Goal: Transaction & Acquisition: Purchase product/service

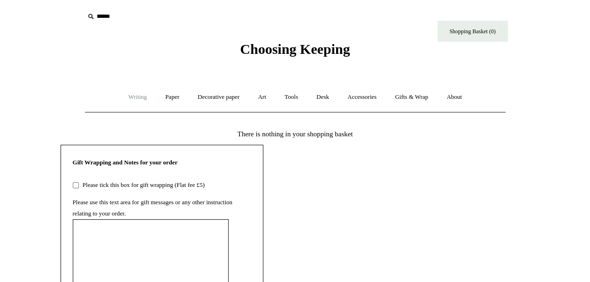
click at [136, 96] on link "Writing +" at bounding box center [138, 97] width 36 height 25
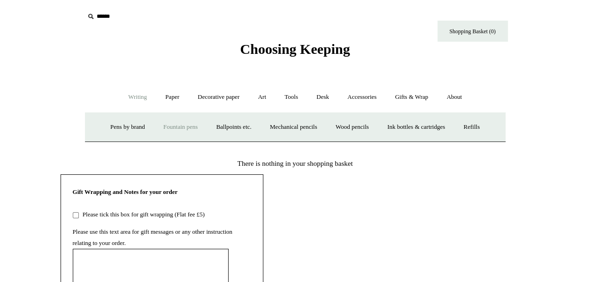
click at [178, 126] on link "Fountain pens +" at bounding box center [180, 127] width 51 height 25
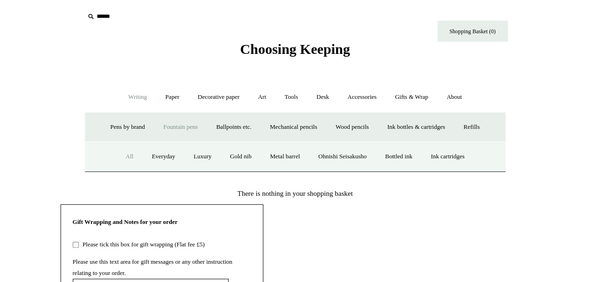
click at [119, 156] on link "All" at bounding box center [129, 156] width 25 height 25
click at [166, 98] on link "Paper +" at bounding box center [172, 97] width 31 height 25
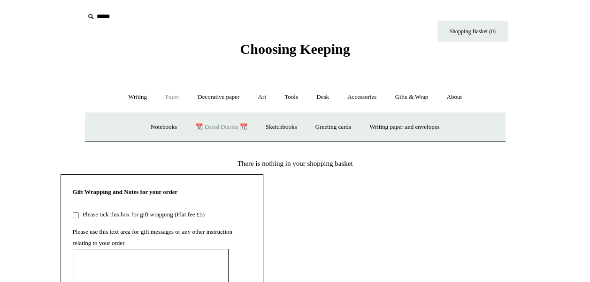
click at [216, 122] on link "📆 Dated Diaries 📆" at bounding box center [221, 127] width 68 height 25
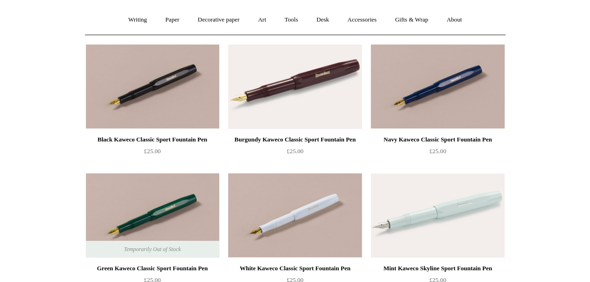
scroll to position [77, 0]
click at [458, 140] on div "Navy Kaweco Classic Sport Fountain Pen" at bounding box center [437, 140] width 129 height 11
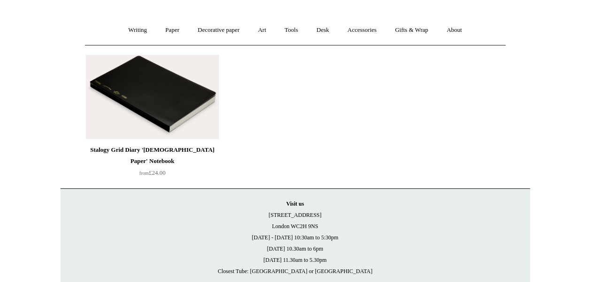
scroll to position [68, 0]
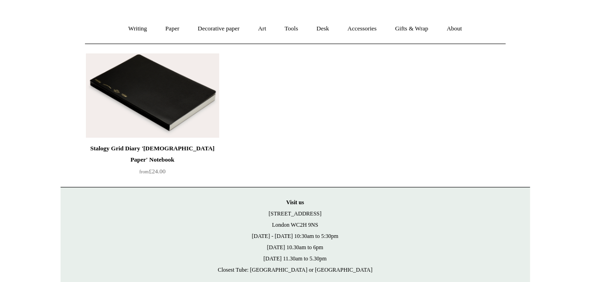
click at [169, 150] on div "Stalogy Grid Diary '[DEMOGRAPHIC_DATA] Paper' Notebook" at bounding box center [152, 154] width 129 height 23
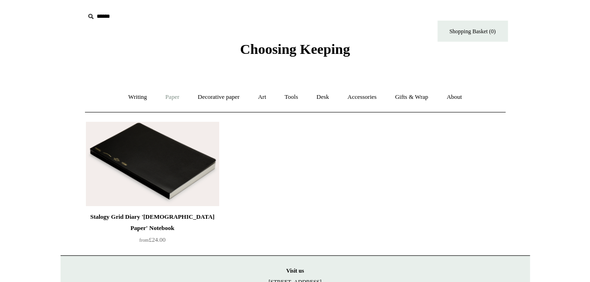
click at [168, 96] on link "Paper +" at bounding box center [172, 97] width 31 height 25
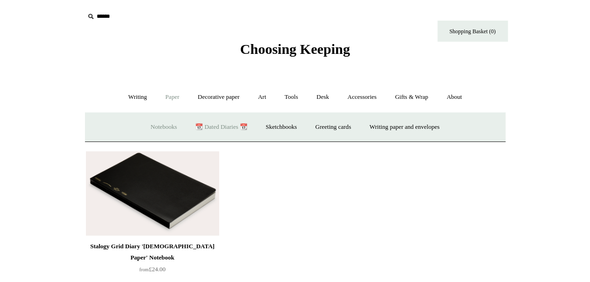
click at [162, 124] on link "Notebooks +" at bounding box center [163, 127] width 43 height 25
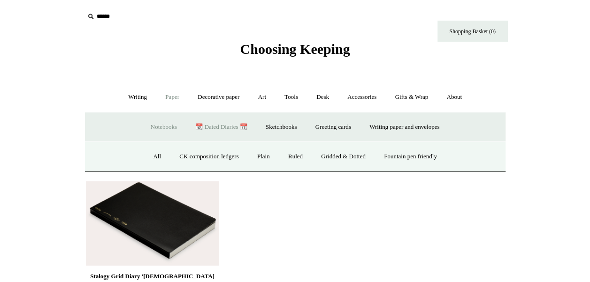
scroll to position [48, 0]
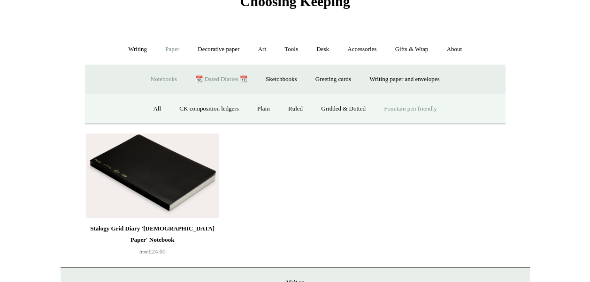
click at [430, 111] on link "Fountain pen friendly" at bounding box center [410, 109] width 70 height 25
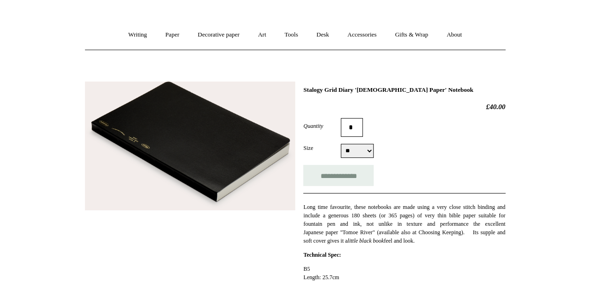
scroll to position [63, 0]
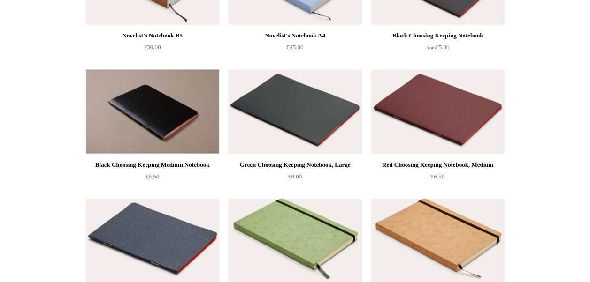
scroll to position [827, 0]
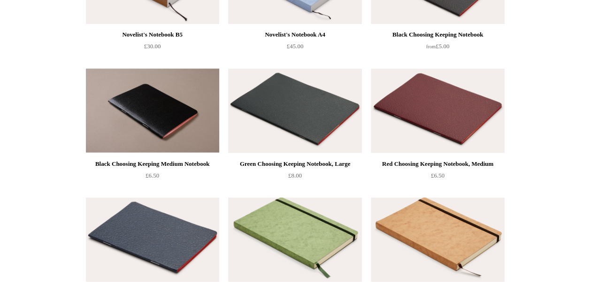
click at [452, 163] on div "Red Choosing Keeping Notebook, Medium" at bounding box center [437, 163] width 129 height 11
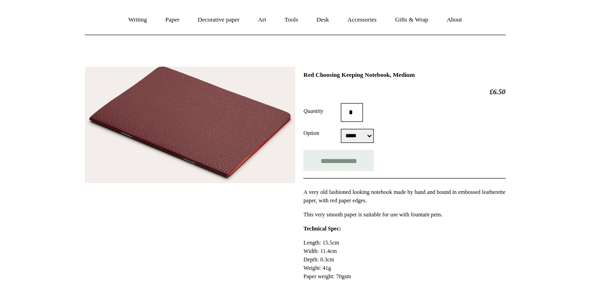
scroll to position [78, 0]
click at [367, 137] on select "***** *****" at bounding box center [357, 136] width 33 height 14
select select "*****"
click at [341, 129] on select "***** *****" at bounding box center [357, 136] width 33 height 14
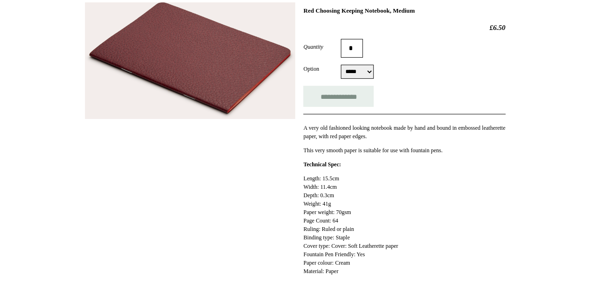
scroll to position [72, 0]
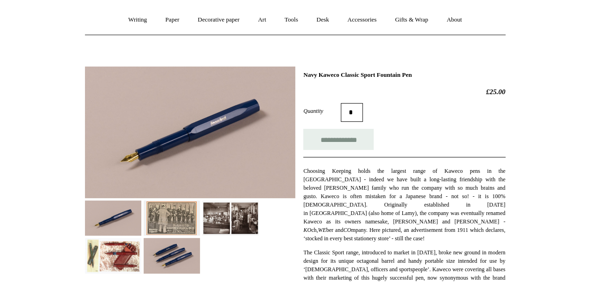
scroll to position [83, 0]
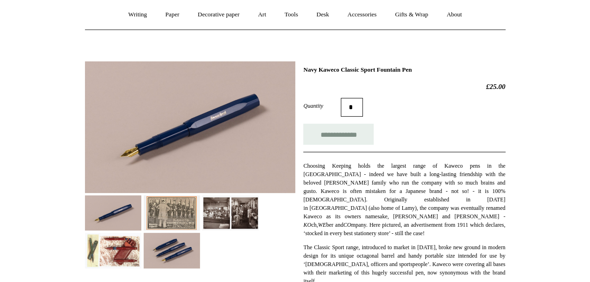
click at [181, 211] on img at bounding box center [172, 213] width 56 height 35
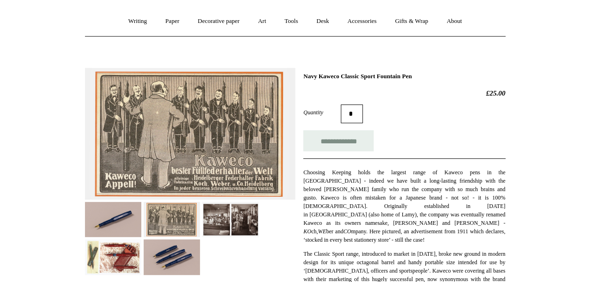
scroll to position [78, 0]
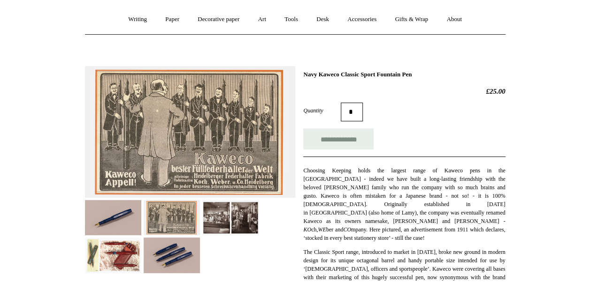
click at [127, 250] on img at bounding box center [113, 255] width 56 height 35
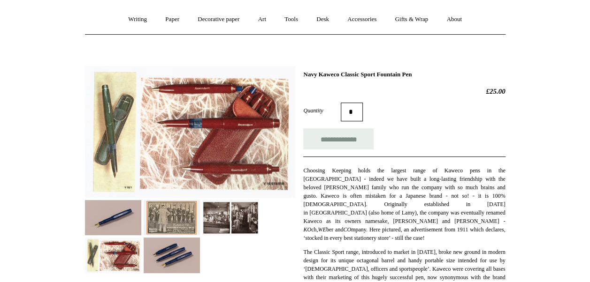
click at [118, 208] on img at bounding box center [113, 217] width 56 height 35
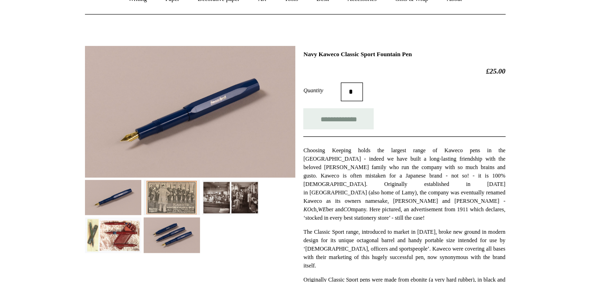
scroll to position [0, 0]
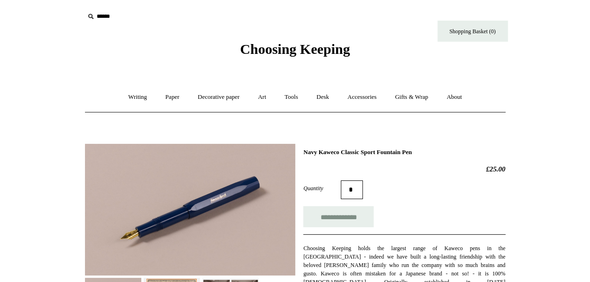
click at [98, 16] on input "text" at bounding box center [141, 16] width 115 height 17
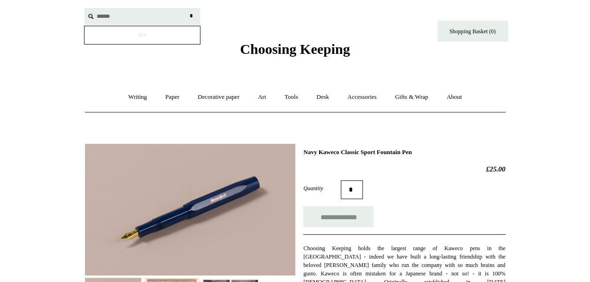
type input "******"
click at [187, 8] on input "*" at bounding box center [191, 16] width 9 height 16
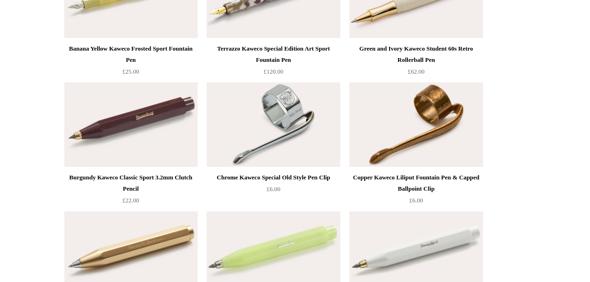
scroll to position [3584, 0]
